Goal: Information Seeking & Learning: Learn about a topic

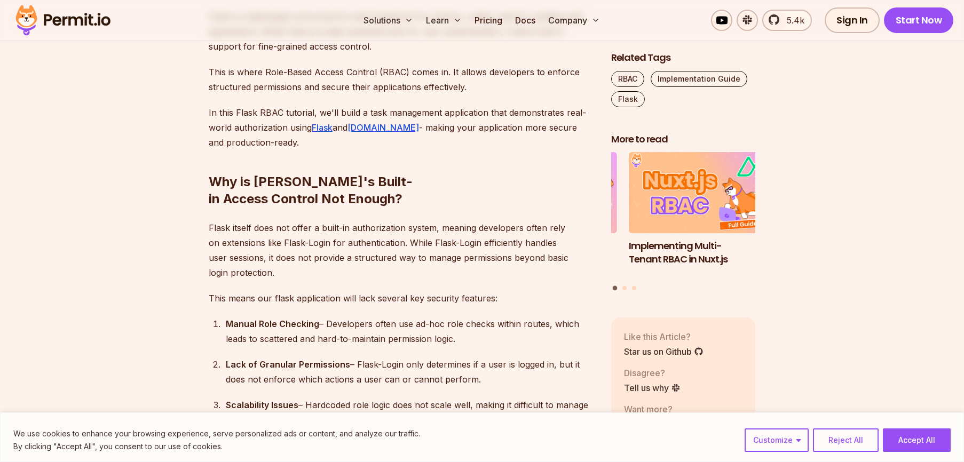
scroll to position [694, 0]
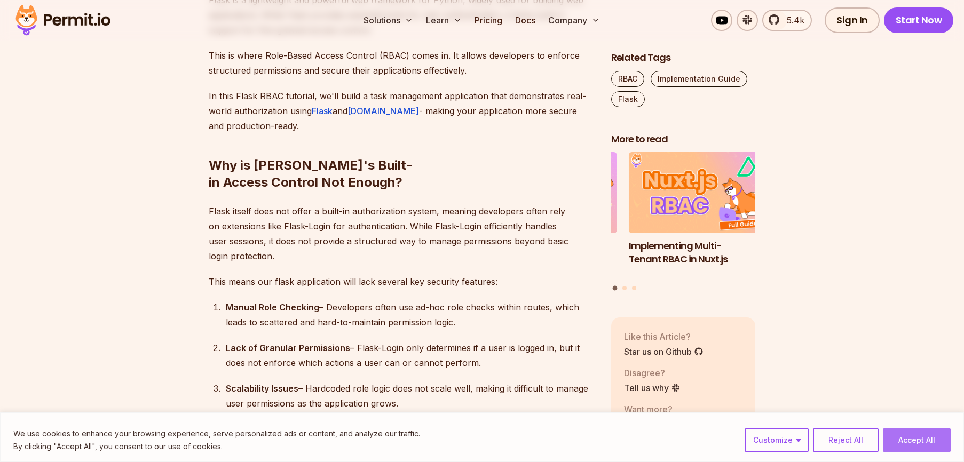
click at [916, 441] on button "Accept All" at bounding box center [917, 440] width 68 height 23
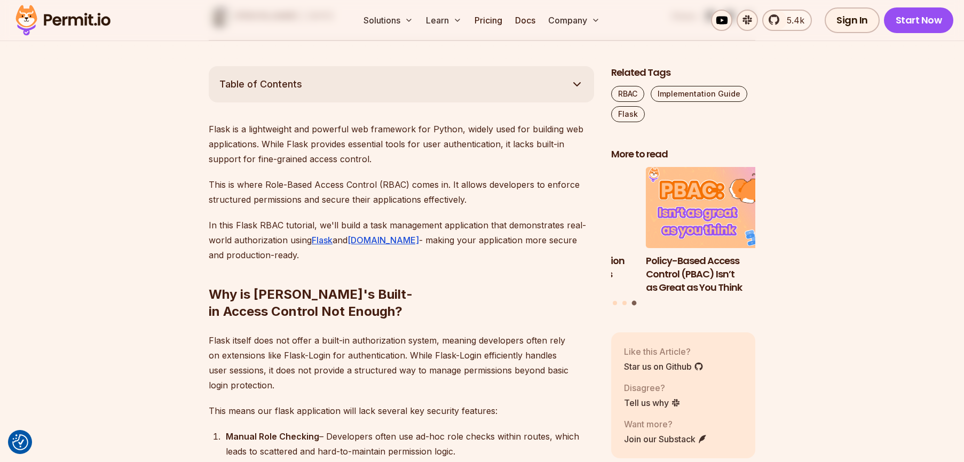
scroll to position [602, 0]
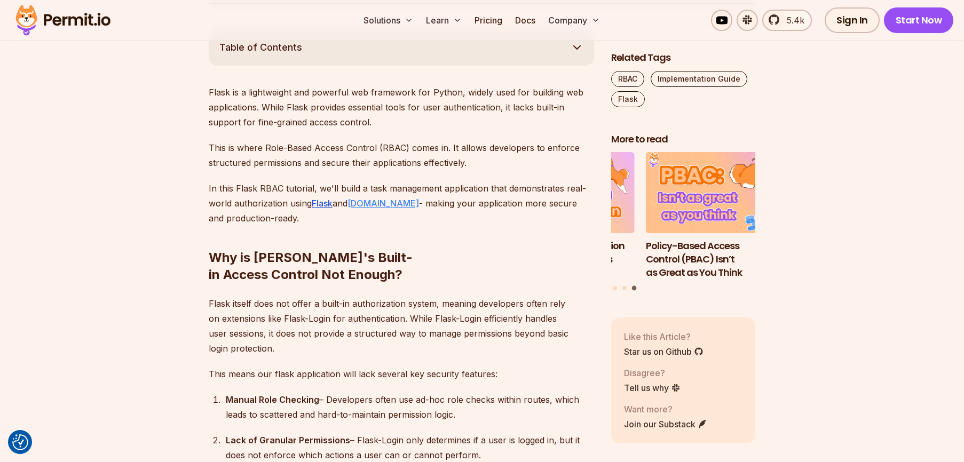
click at [360, 203] on link "Permit.io" at bounding box center [384, 203] width 72 height 11
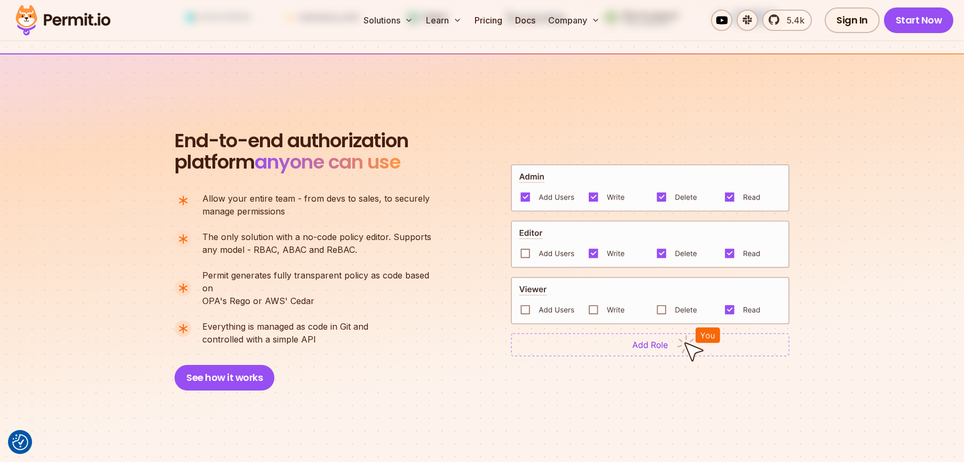
scroll to position [694, 0]
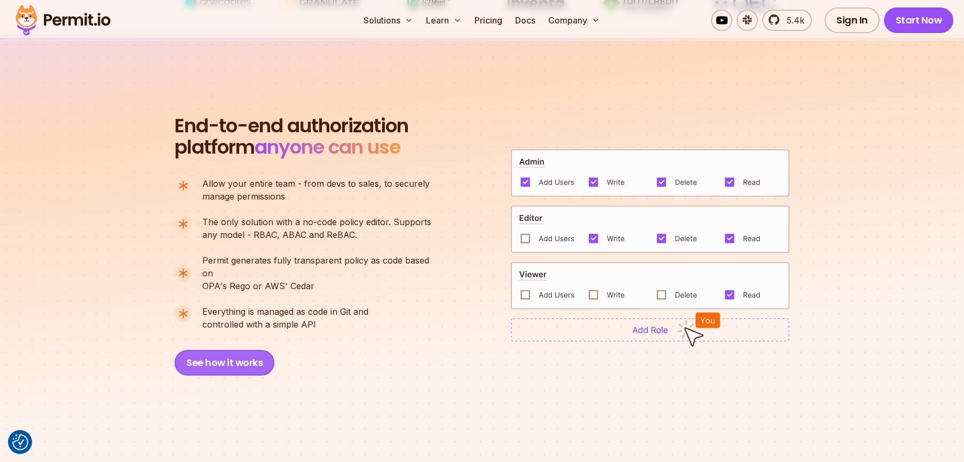
click at [250, 350] on button "See how it works" at bounding box center [225, 363] width 100 height 26
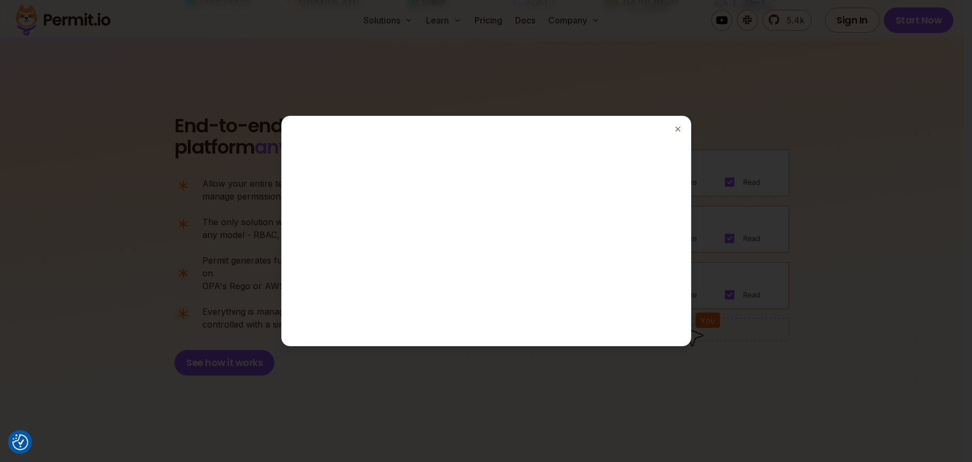
click at [734, 109] on div at bounding box center [486, 231] width 972 height 462
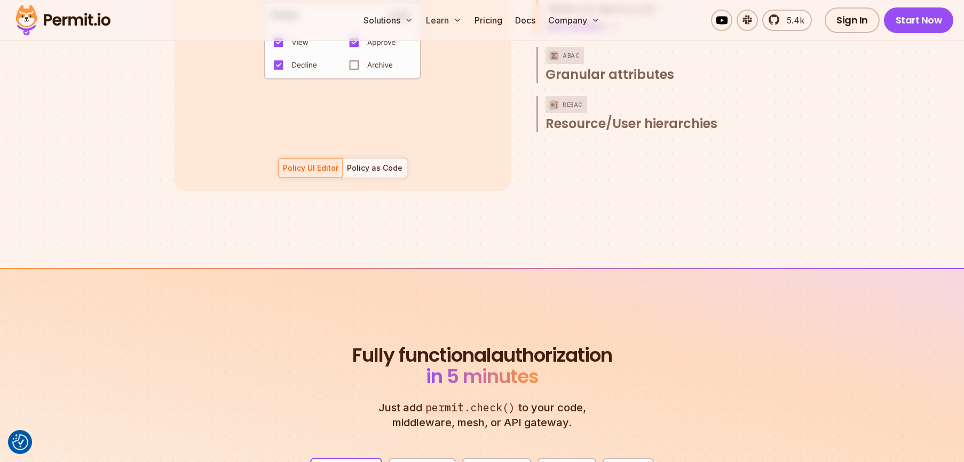
scroll to position [1709, 0]
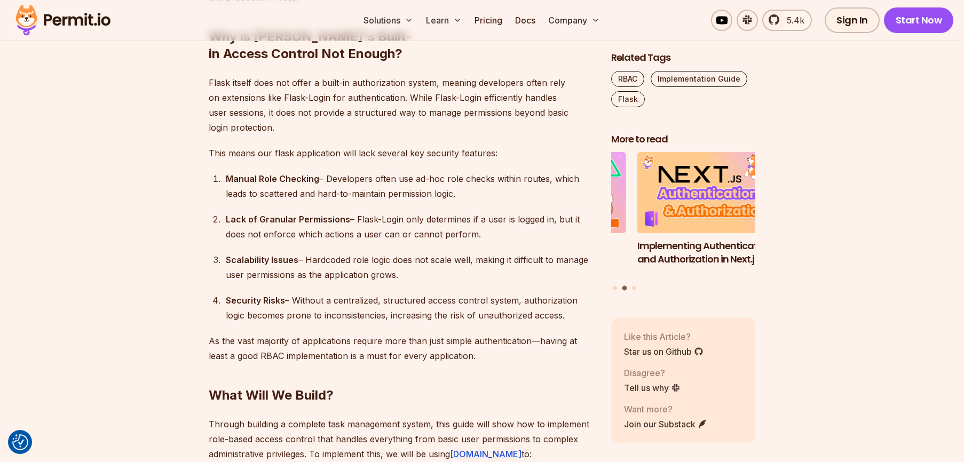
scroll to position [748, 0]
